Goal: Transaction & Acquisition: Download file/media

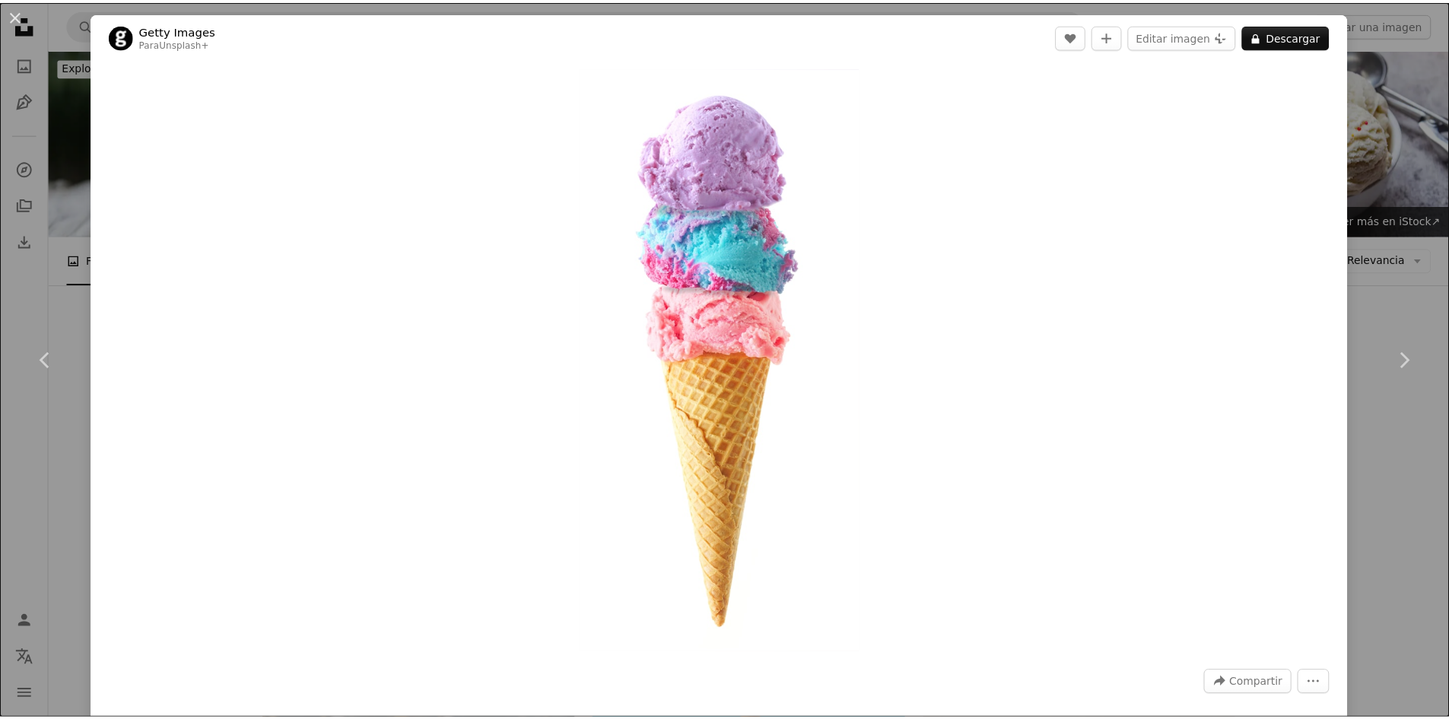
scroll to position [456, 0]
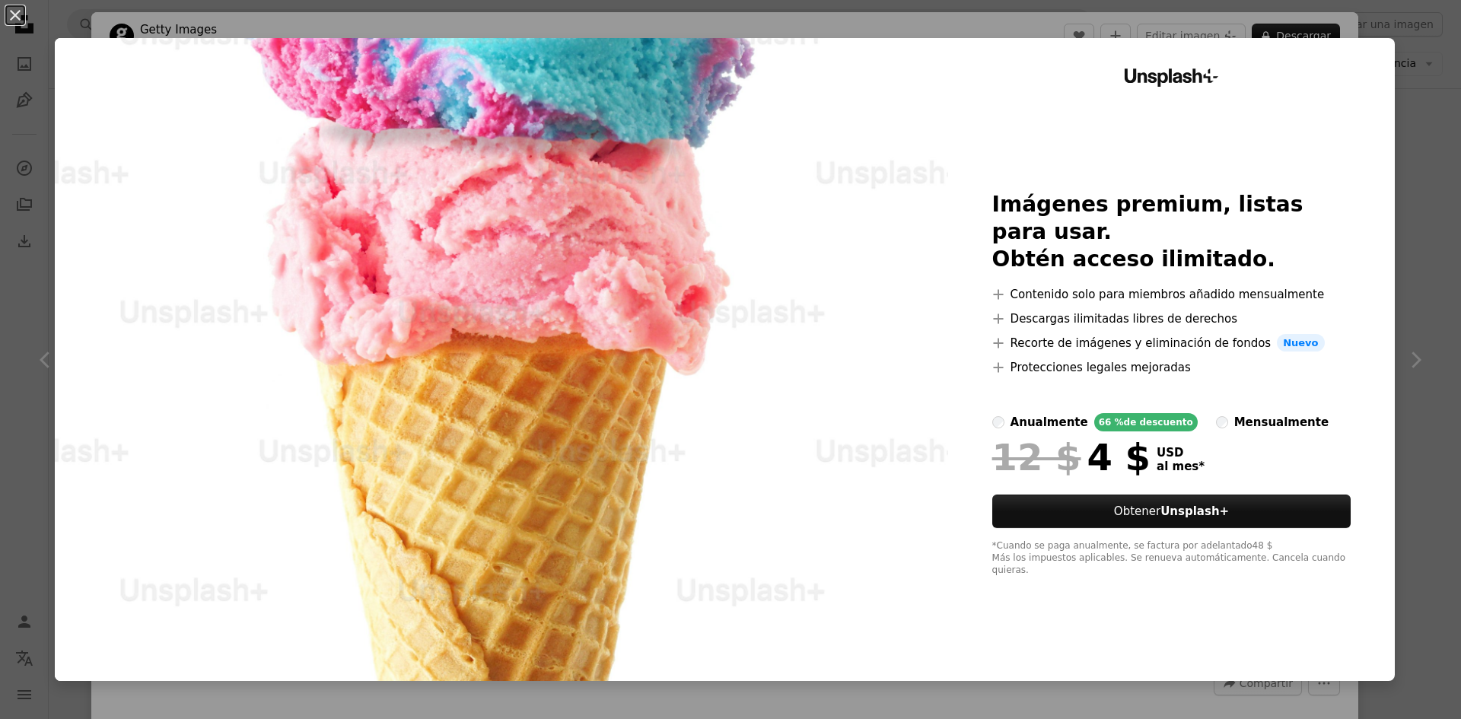
click at [1363, 438] on div "Unsplash+ Imágenes premium, listas para usar. Obtén acceso ilimitado. A plus si…" at bounding box center [1171, 359] width 447 height 643
click at [1395, 230] on div "An X shape Unsplash+ Imágenes premium, listas para usar. Obtén acceso ilimitado…" at bounding box center [730, 359] width 1461 height 719
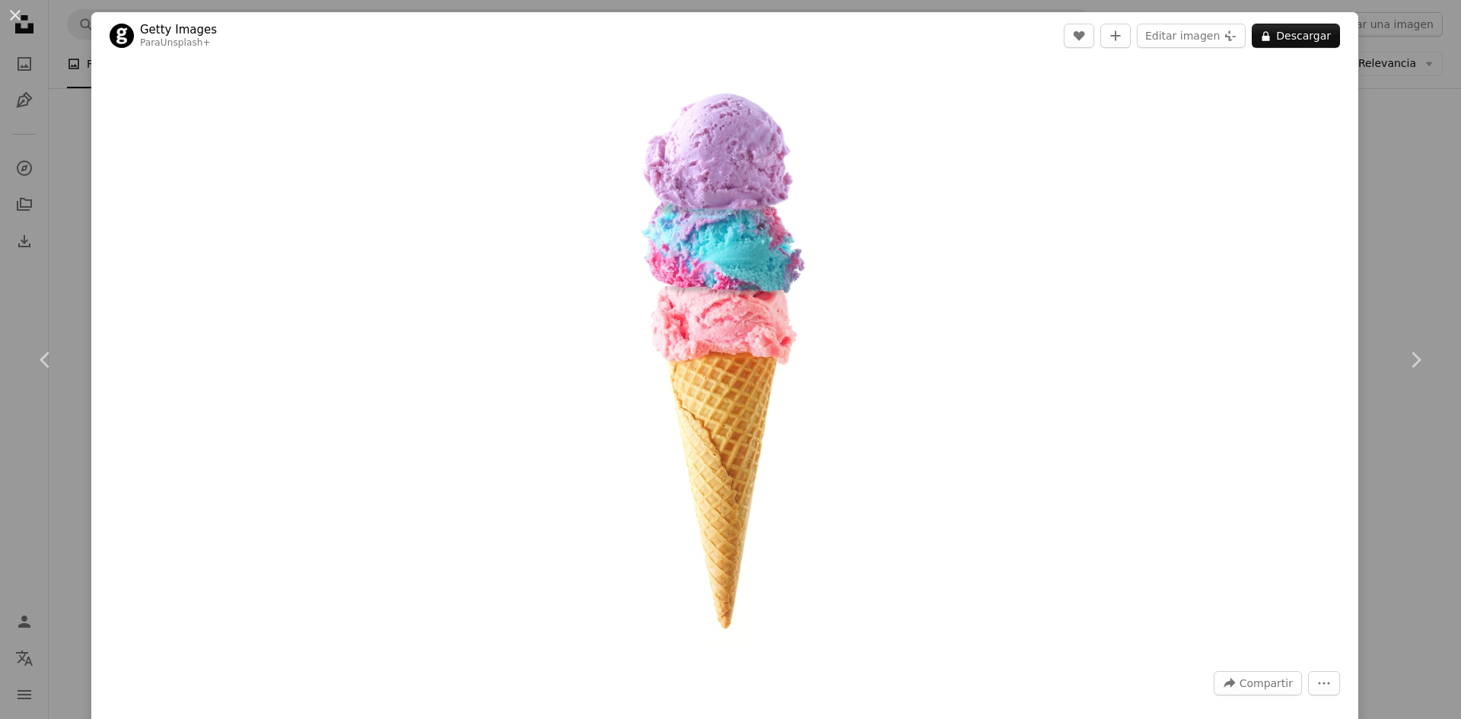
click at [1396, 122] on div "An X shape Chevron left Chevron right Getty Images Para Unsplash+ A heart A plu…" at bounding box center [730, 359] width 1461 height 719
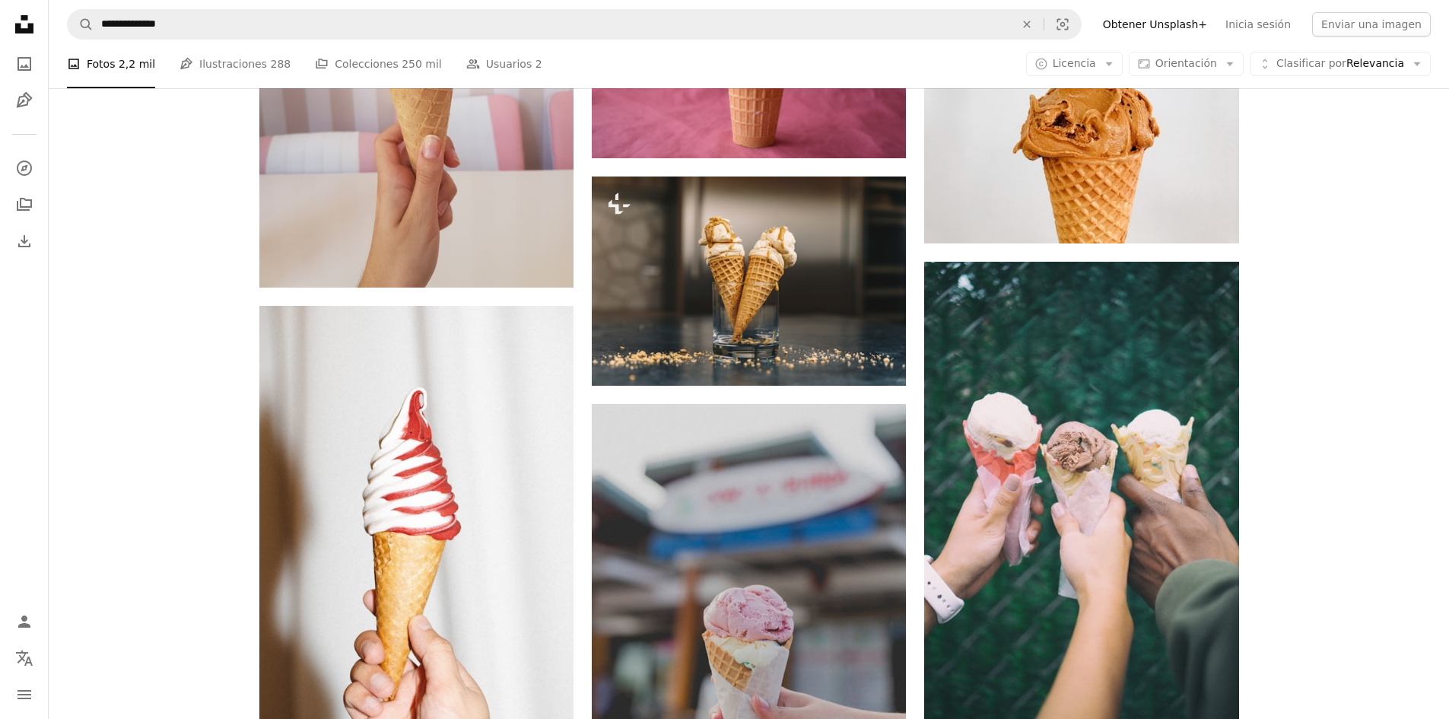
scroll to position [2282, 0]
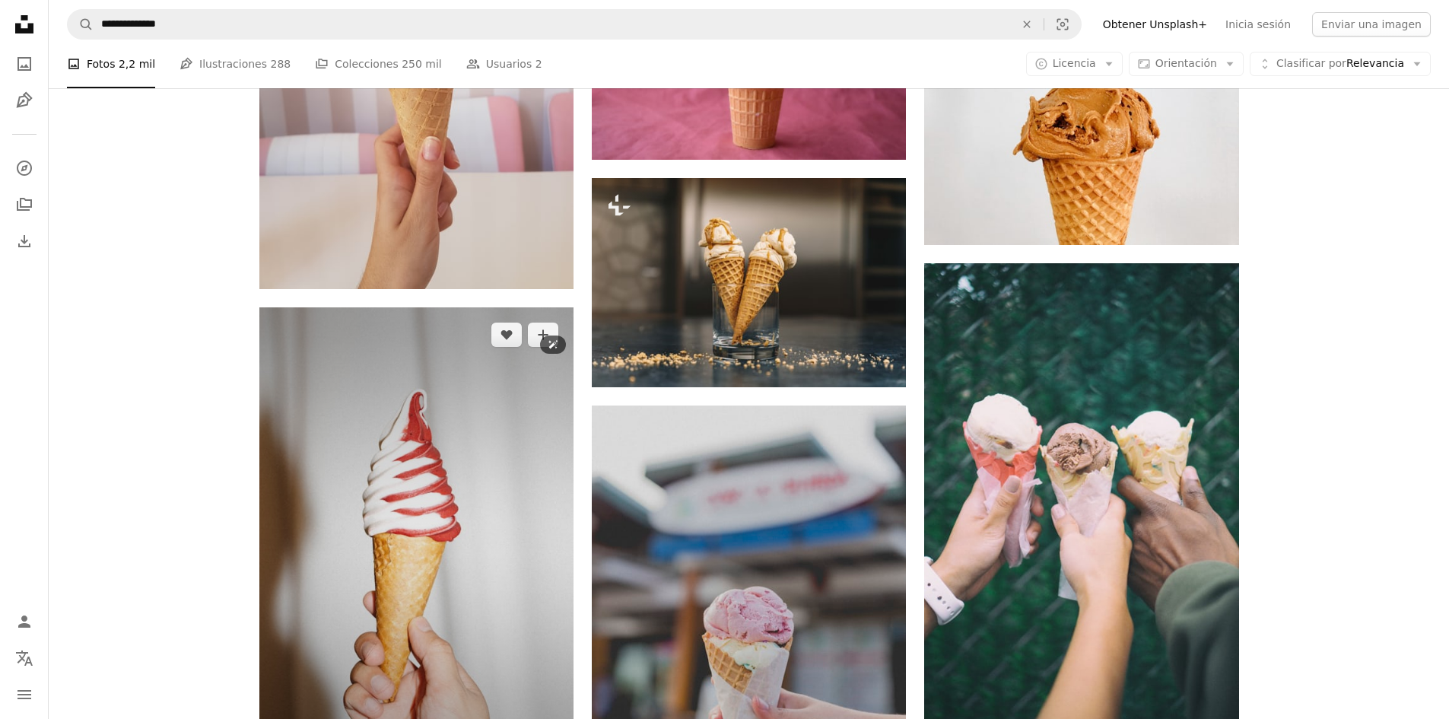
click at [407, 371] on img at bounding box center [416, 543] width 314 height 472
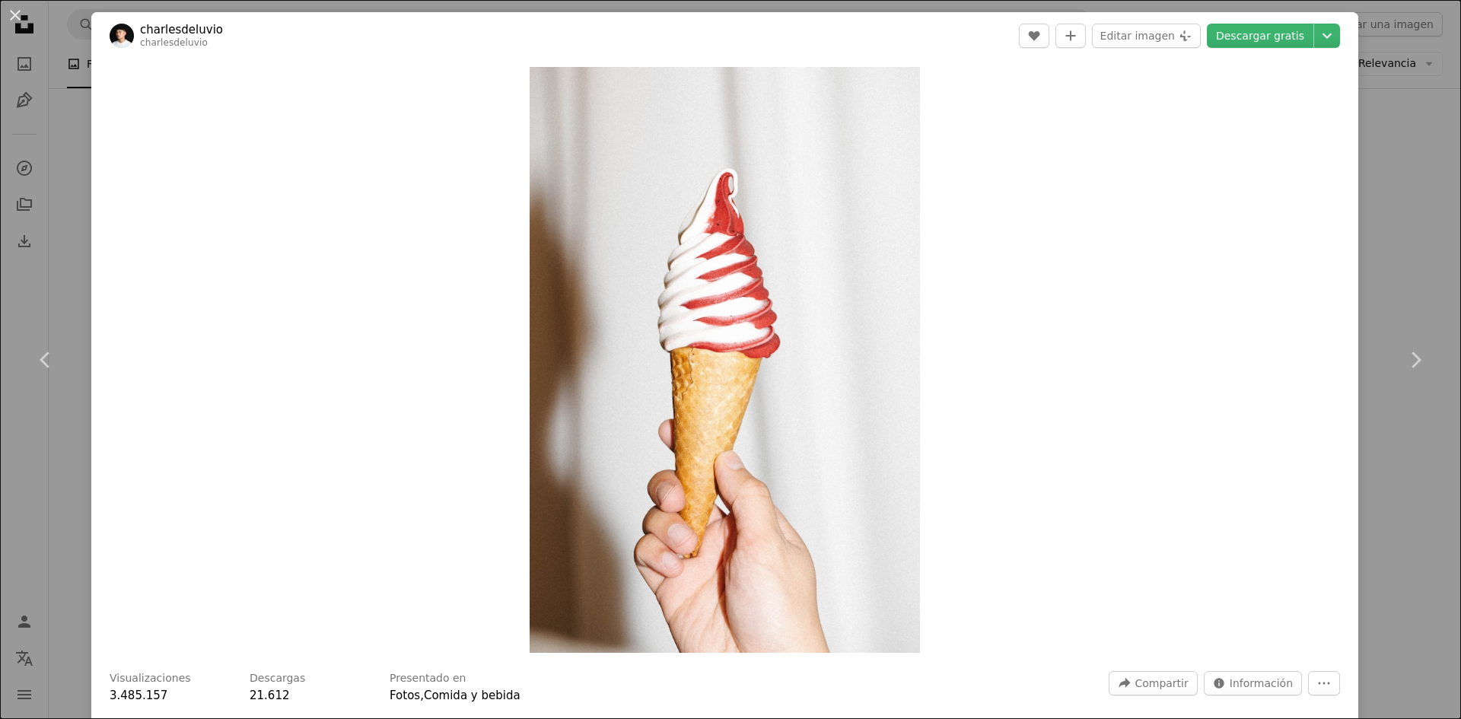
click at [1265, 52] on header "charlesdeluvio charlesdeluvio A heart A plus sign Editar imagen Plus sign for U…" at bounding box center [724, 35] width 1267 height 47
click at [1264, 43] on link "Descargar gratis" at bounding box center [1260, 36] width 107 height 24
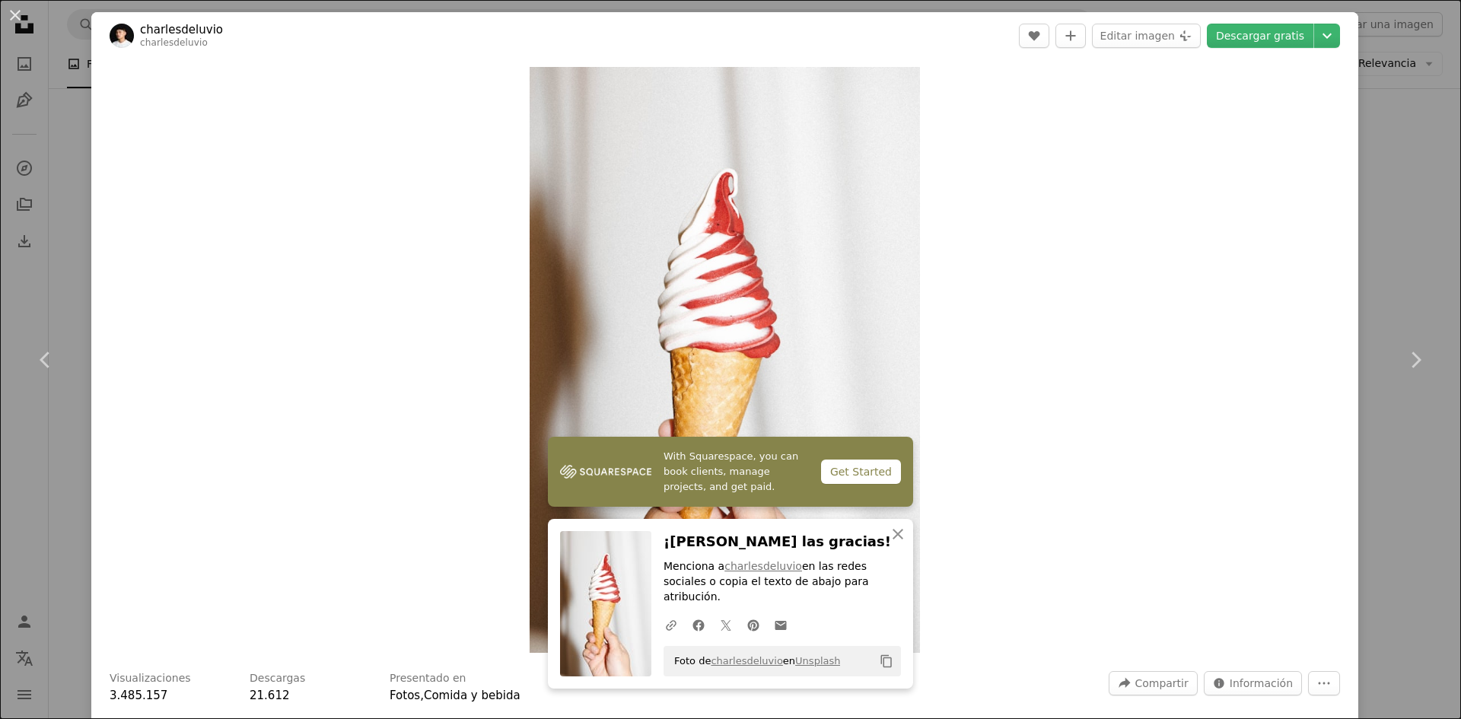
click at [1422, 224] on div "An X shape Chevron left Chevron right With Squarespace, you can book clients, m…" at bounding box center [730, 359] width 1461 height 719
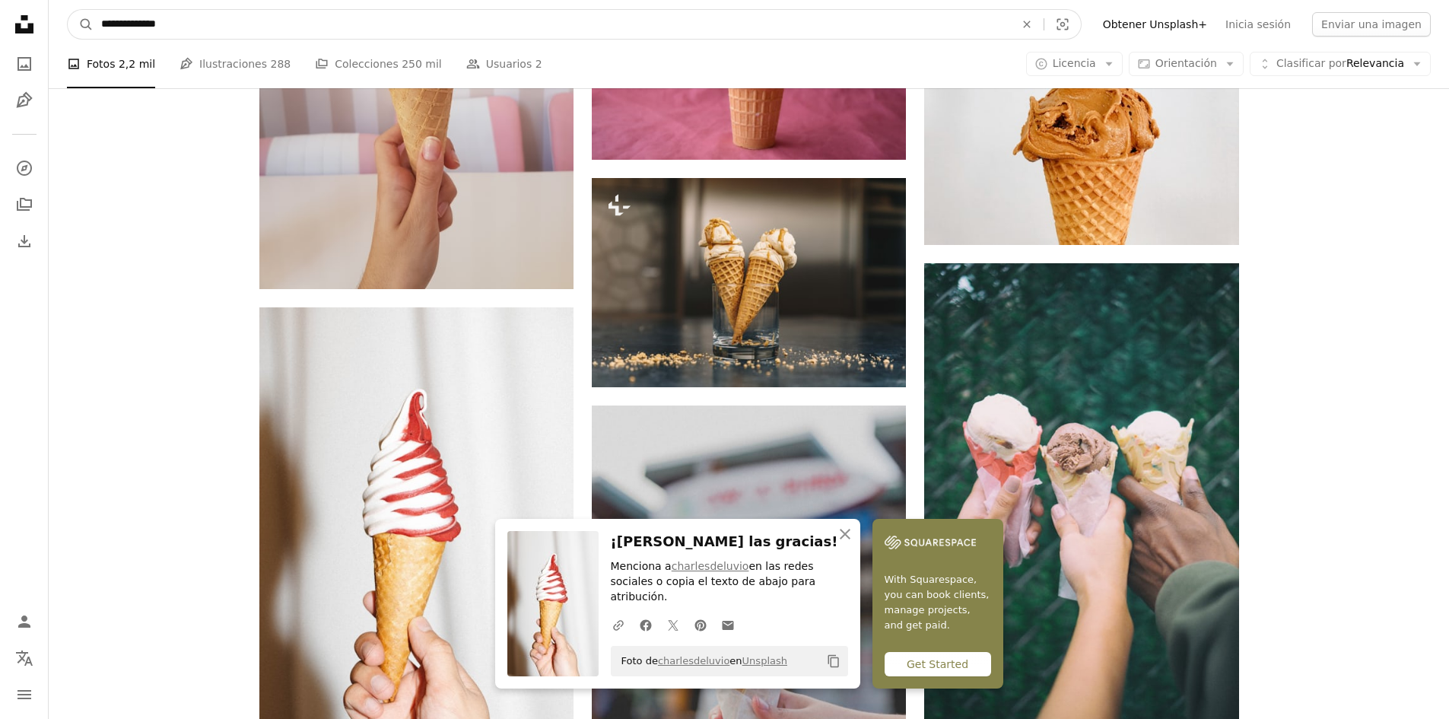
click at [484, 30] on input "**********" at bounding box center [552, 24] width 917 height 29
drag, startPoint x: 167, startPoint y: 25, endPoint x: 0, endPoint y: 25, distance: 167.4
type input "*"
type input "**********"
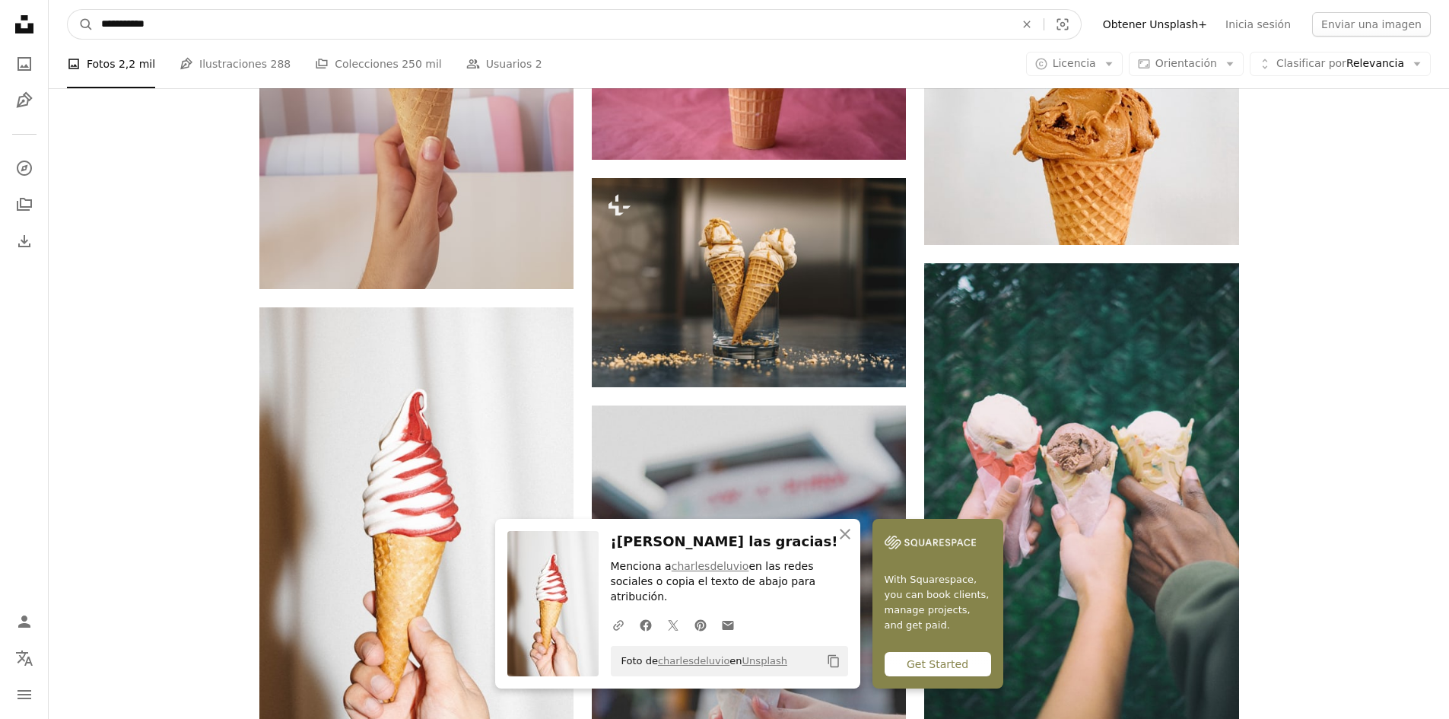
click button "A magnifying glass" at bounding box center [81, 24] width 26 height 29
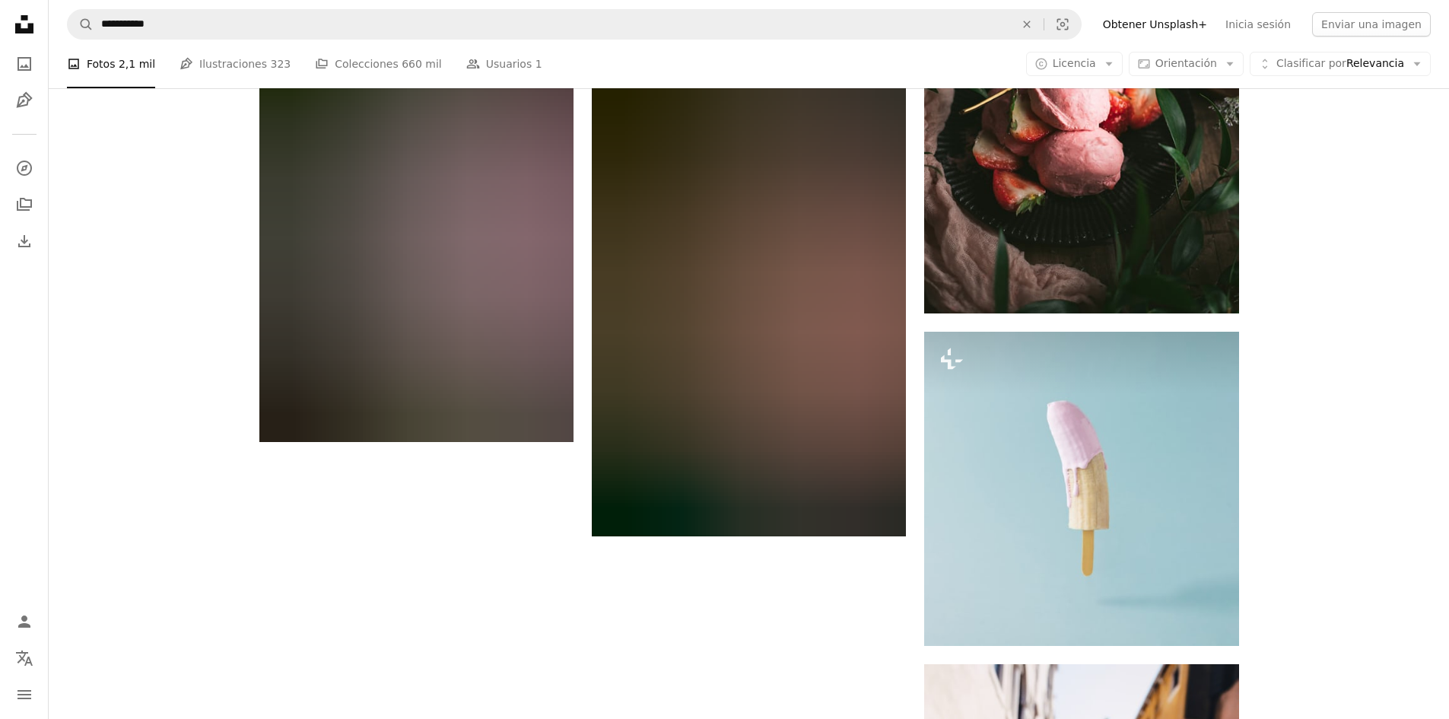
scroll to position [2514, 0]
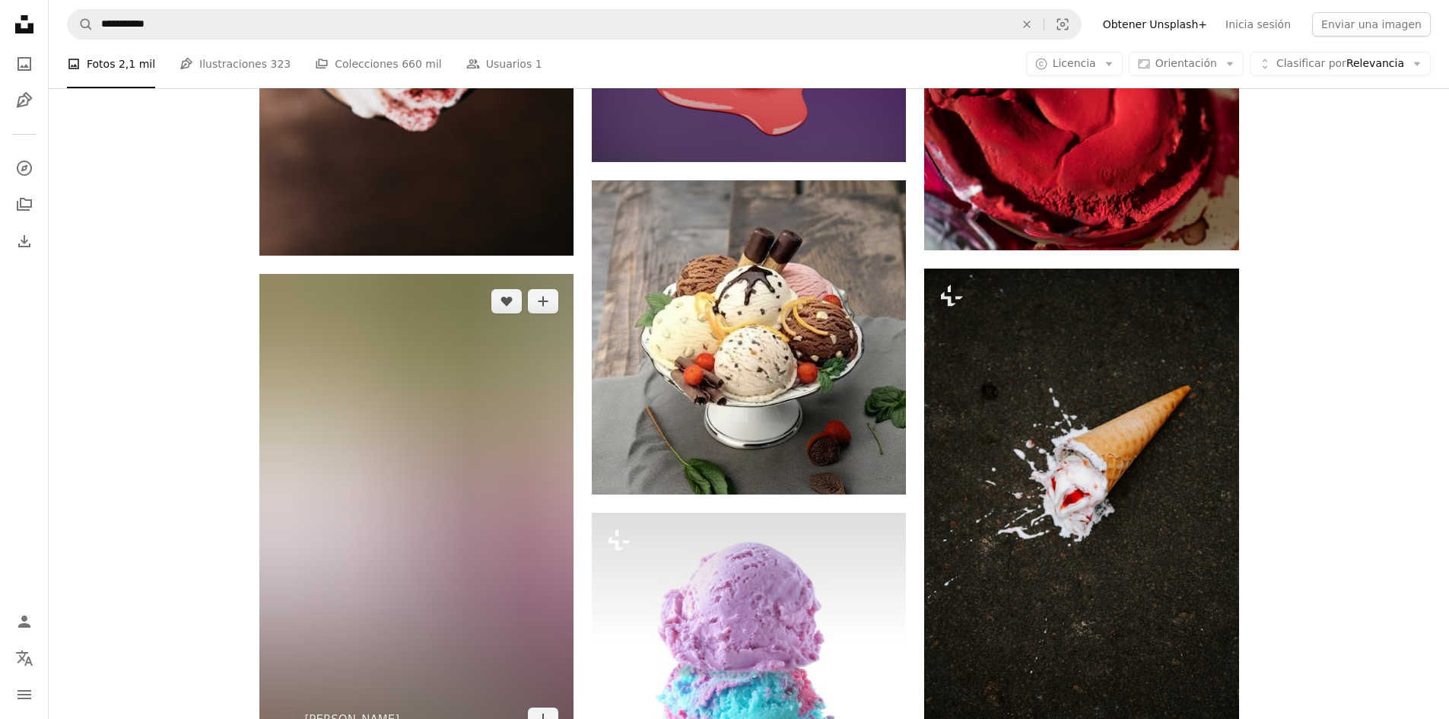
scroll to position [16894, 0]
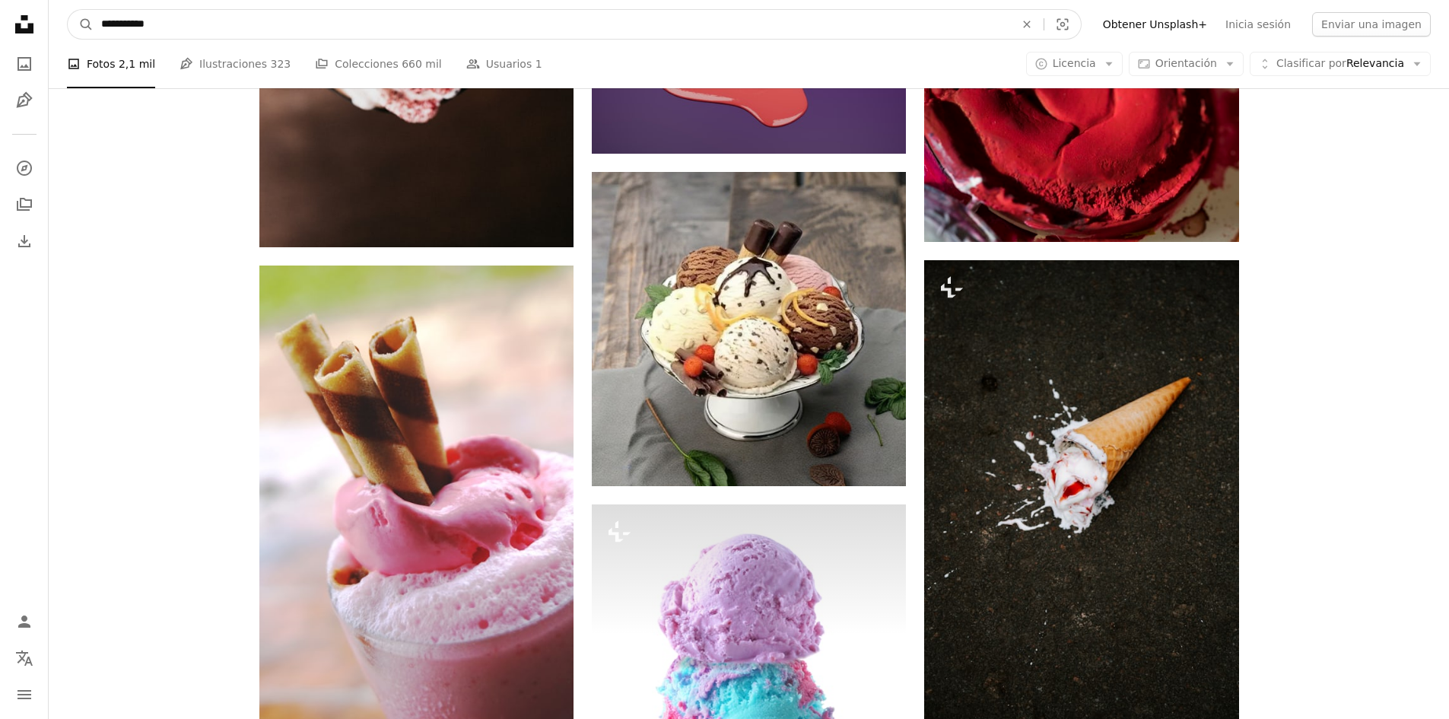
drag, startPoint x: 180, startPoint y: 24, endPoint x: 0, endPoint y: 27, distance: 180.3
type input "*"
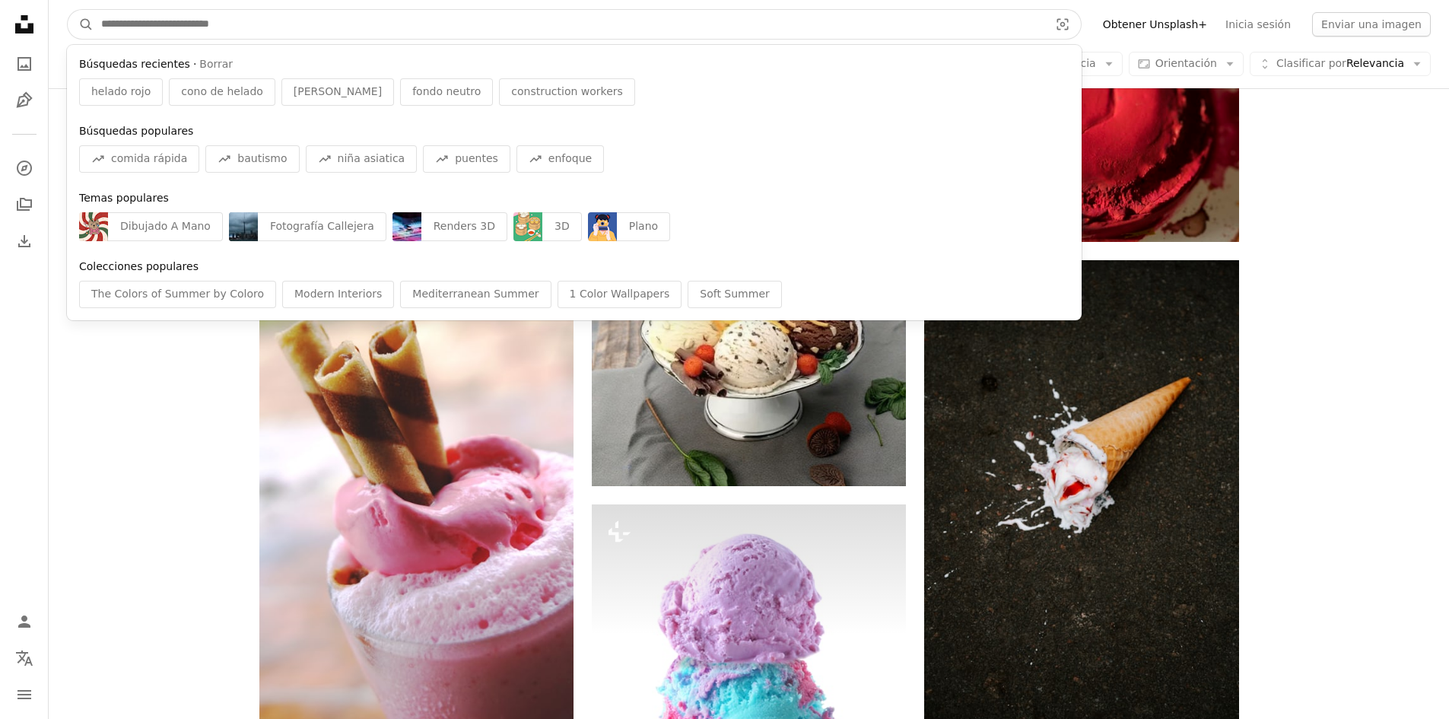
type input "*"
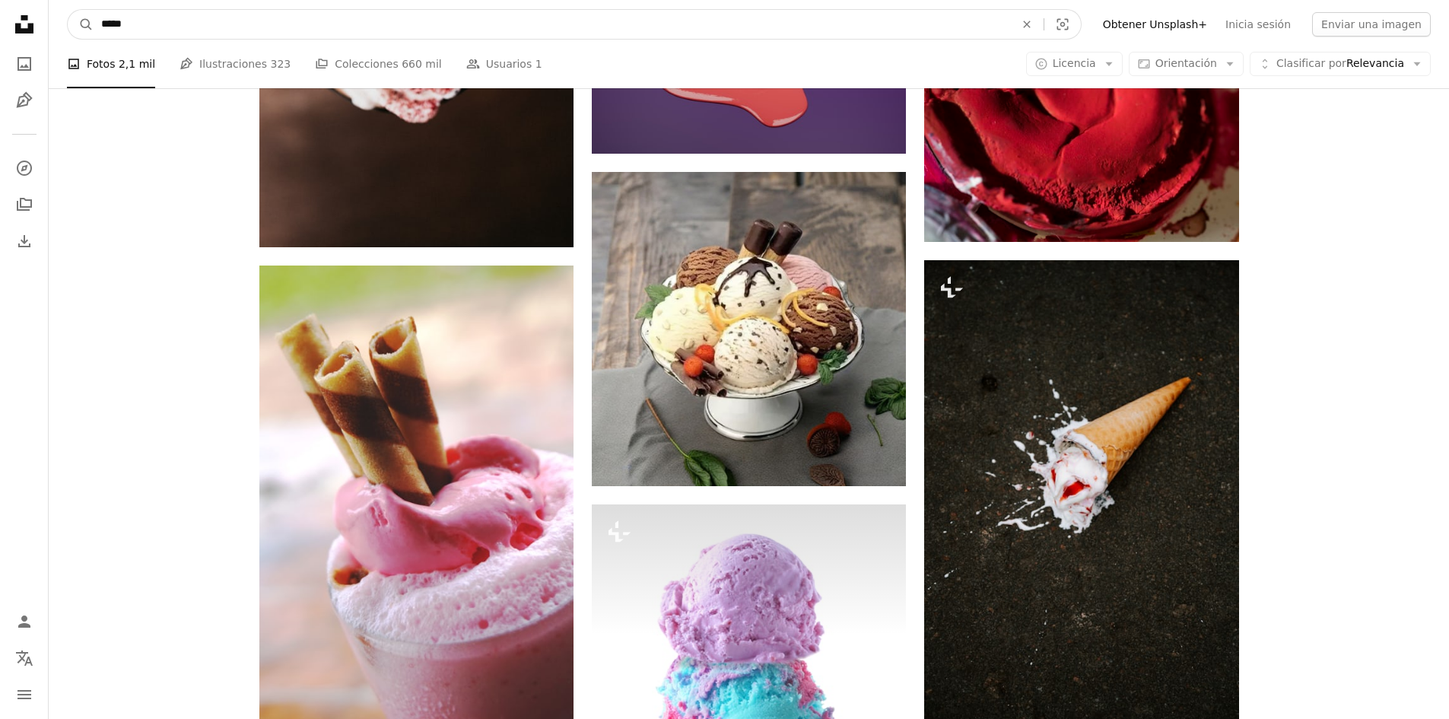
type input "******"
click button "A magnifying glass" at bounding box center [81, 24] width 26 height 29
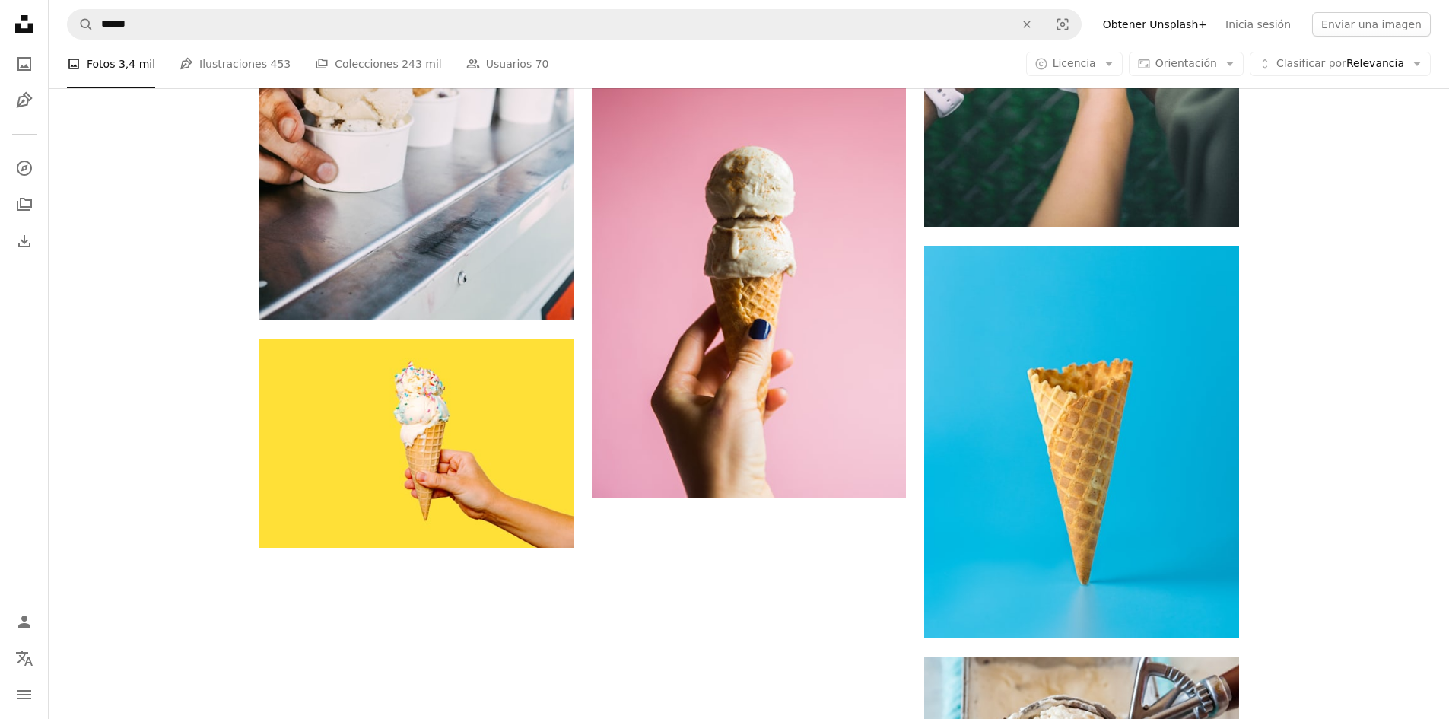
scroll to position [2267, 0]
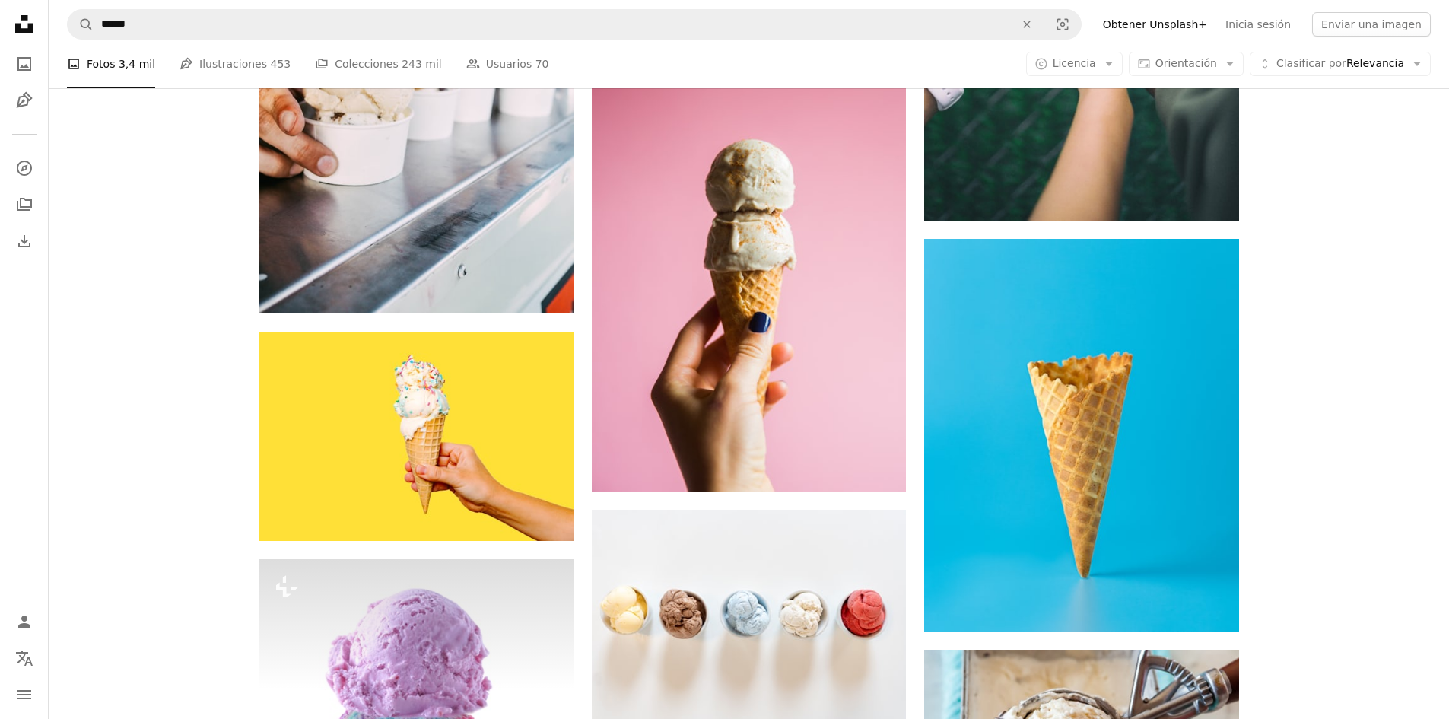
scroll to position [2191, 0]
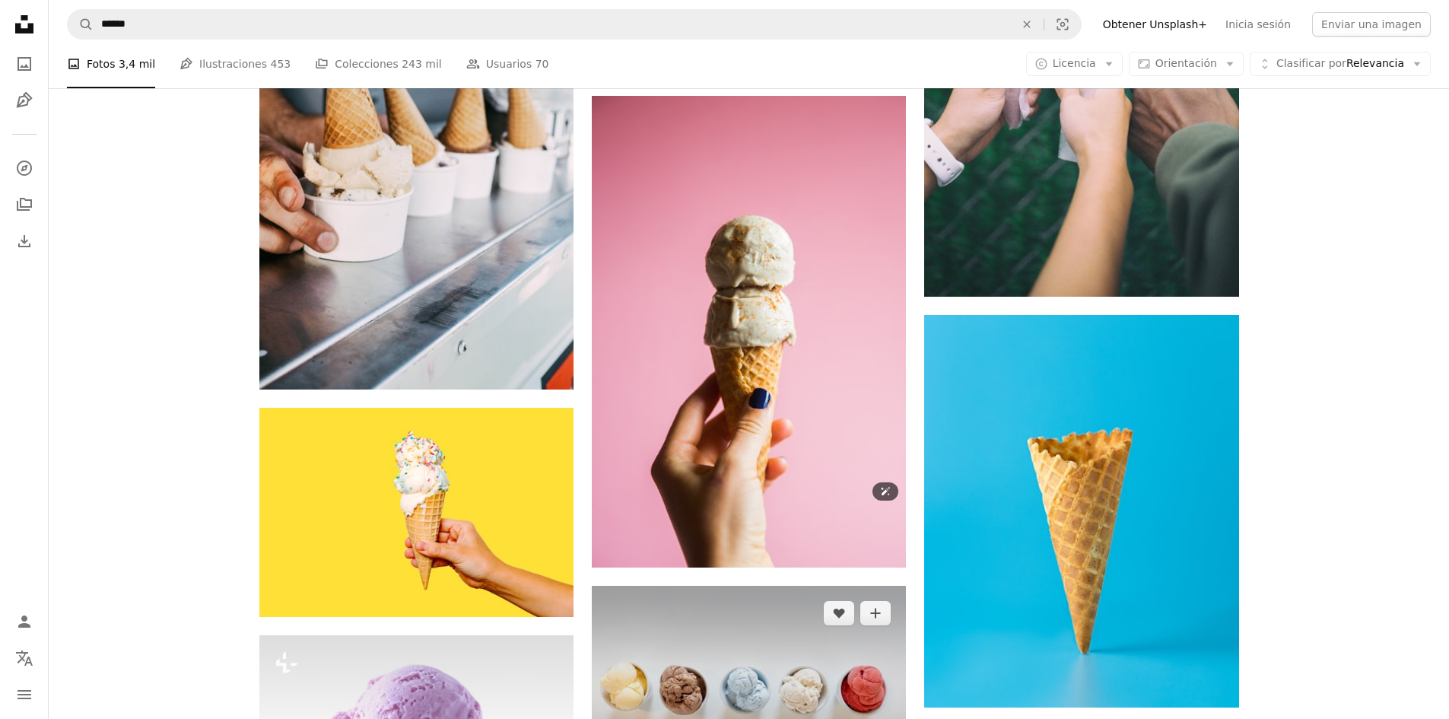
click at [644, 586] on img at bounding box center [749, 690] width 314 height 209
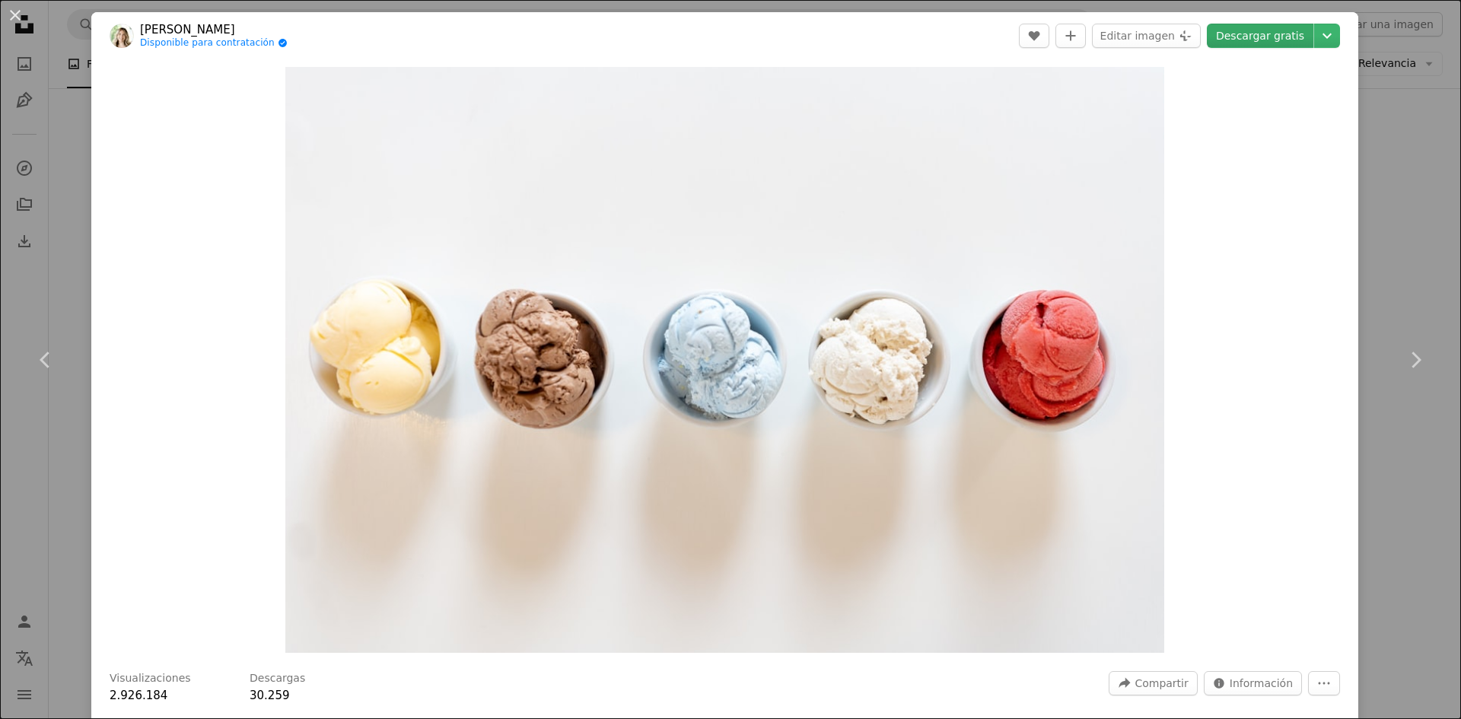
click at [1264, 38] on link "Descargar gratis" at bounding box center [1260, 36] width 107 height 24
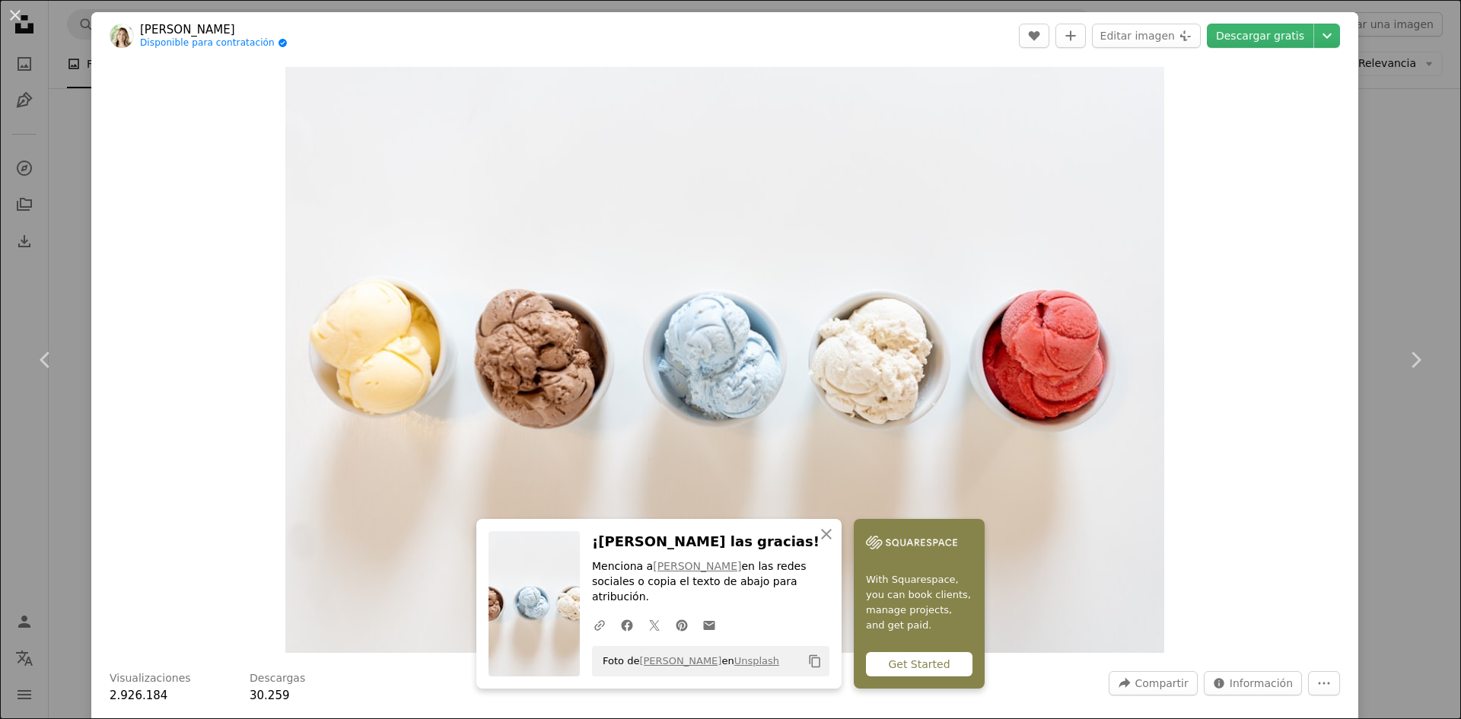
click at [1401, 127] on div "An X shape Chevron left Chevron right An X shape Cerrar ¡[PERSON_NAME] las grac…" at bounding box center [730, 359] width 1461 height 719
